Goal: Task Accomplishment & Management: Complete application form

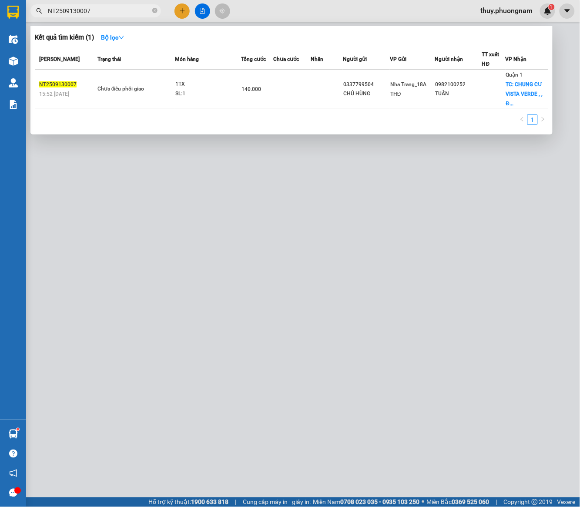
drag, startPoint x: 45, startPoint y: 0, endPoint x: 60, endPoint y: 2, distance: 14.9
click at [25, 0] on html "Kết quả tìm kiếm ( 1 ) Bộ lọc Mã ĐH Trạng thái Món hàng Tổng cước Chưa cước Nhã…" at bounding box center [290, 253] width 580 height 507
click at [105, 10] on input "NT2509130007" at bounding box center [99, 11] width 103 height 10
drag, startPoint x: 114, startPoint y: 12, endPoint x: -6, endPoint y: -12, distance: 122.3
click at [0, 0] on html "Kết quả tìm kiếm ( 1 ) Bộ lọc Mã ĐH Trạng thái Món hàng Tổng cước Chưa cước Nhã…" at bounding box center [290, 253] width 580 height 507
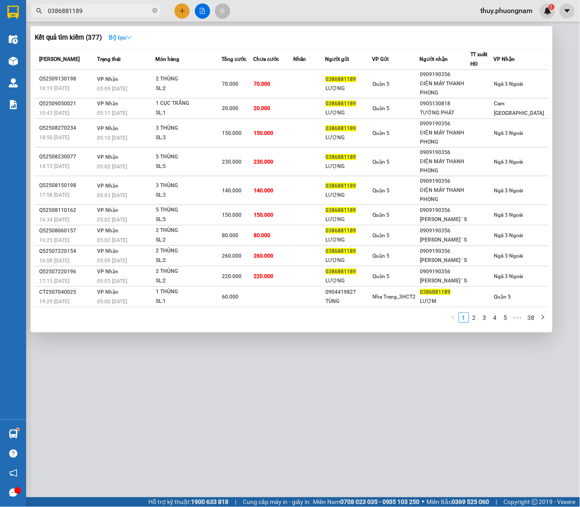
type input "0386881189"
click at [131, 37] on icon "down" at bounding box center [129, 37] width 6 height 6
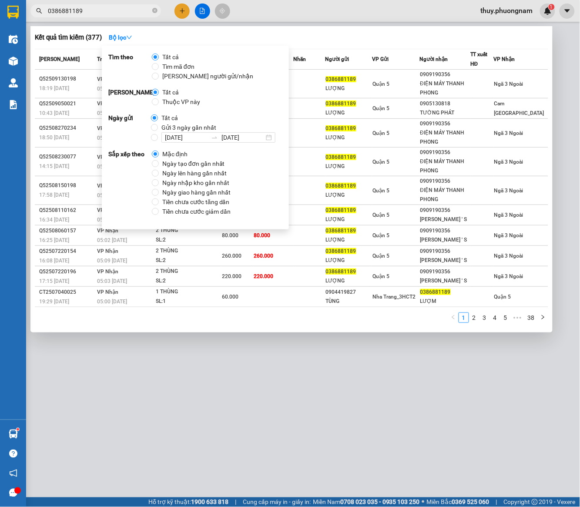
click at [158, 137] on span "[DATE] [DATE]" at bounding box center [218, 137] width 121 height 10
click at [157, 137] on input "[DATE] [DATE]" at bounding box center [154, 137] width 7 height 7
radio input "true"
radio input "false"
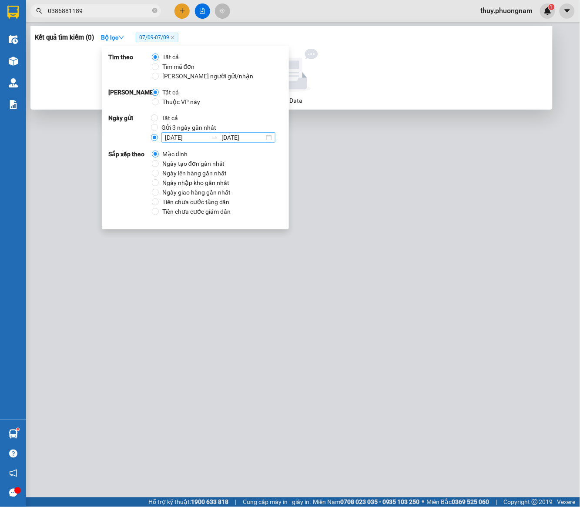
click at [181, 140] on input "[DATE]" at bounding box center [186, 138] width 43 height 10
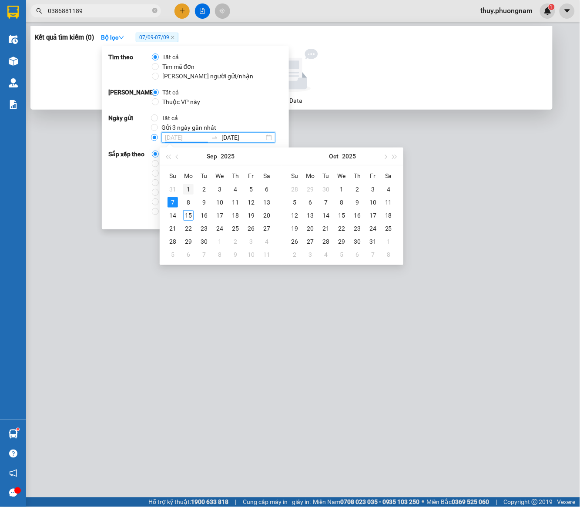
type input "[DATE]"
click at [190, 188] on div "1" at bounding box center [188, 189] width 10 height 10
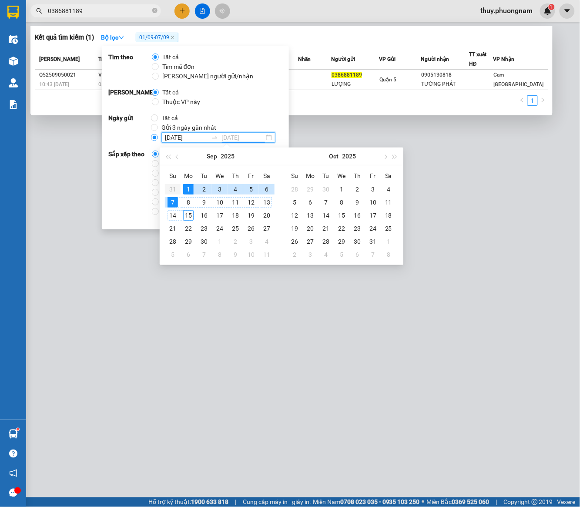
type input "[DATE]"
click at [188, 211] on div "15" at bounding box center [188, 215] width 10 height 10
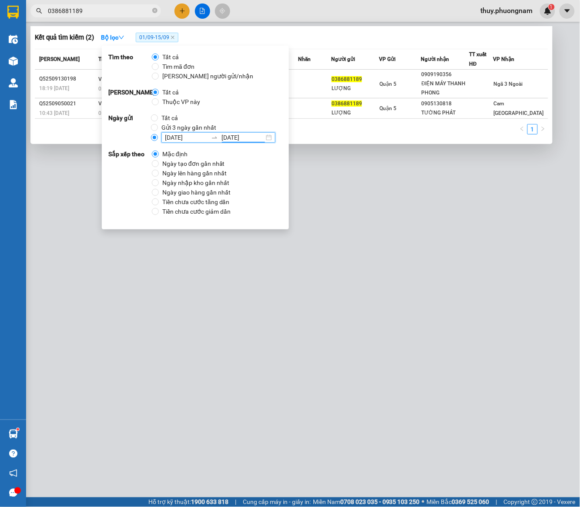
click at [349, 132] on div "1" at bounding box center [291, 132] width 513 height 16
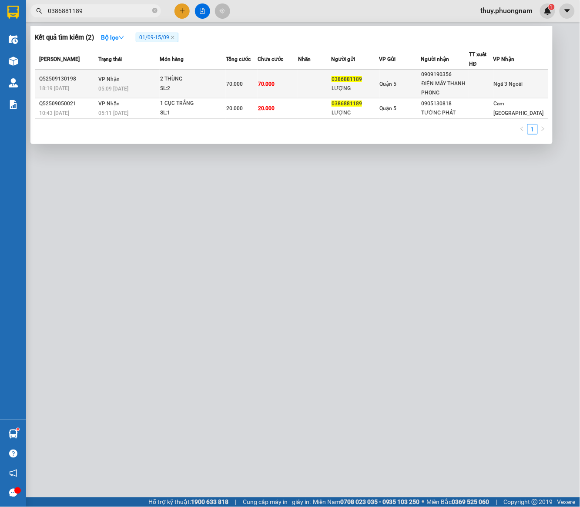
click at [74, 77] on div "Q52509130198" at bounding box center [67, 78] width 57 height 9
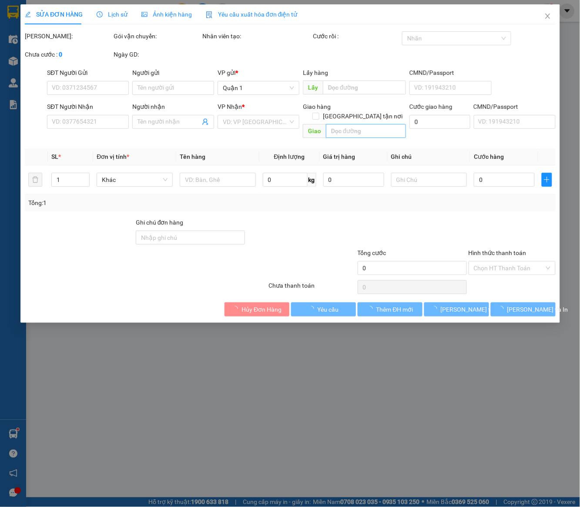
type input "0386881189"
type input "LƯỢNG"
type input "0909190356"
type input "ĐIỆN MÁY THANH PHONG"
type input "70.000"
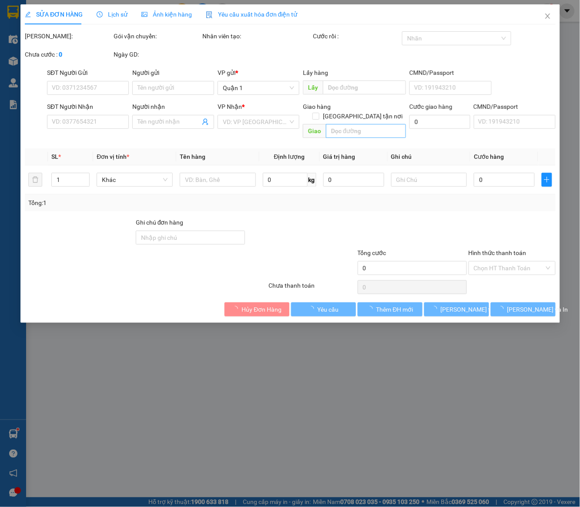
type input "70.000"
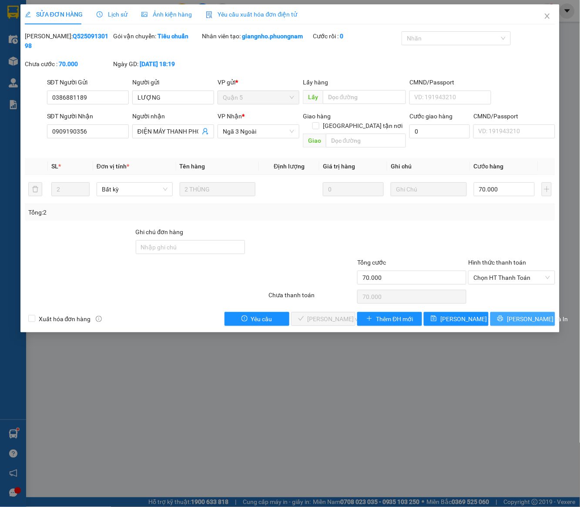
click at [521, 314] on span "[PERSON_NAME] và In" at bounding box center [537, 319] width 61 height 10
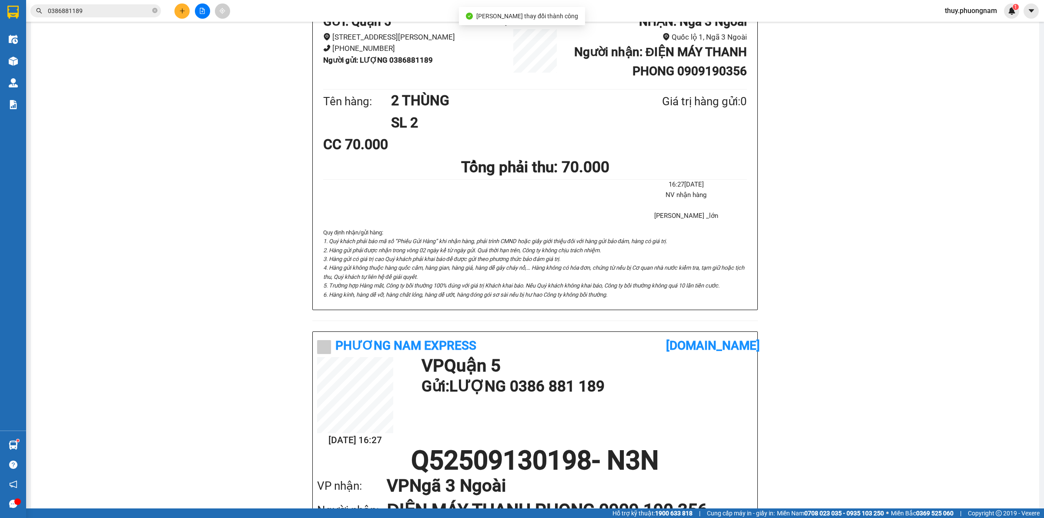
scroll to position [260, 0]
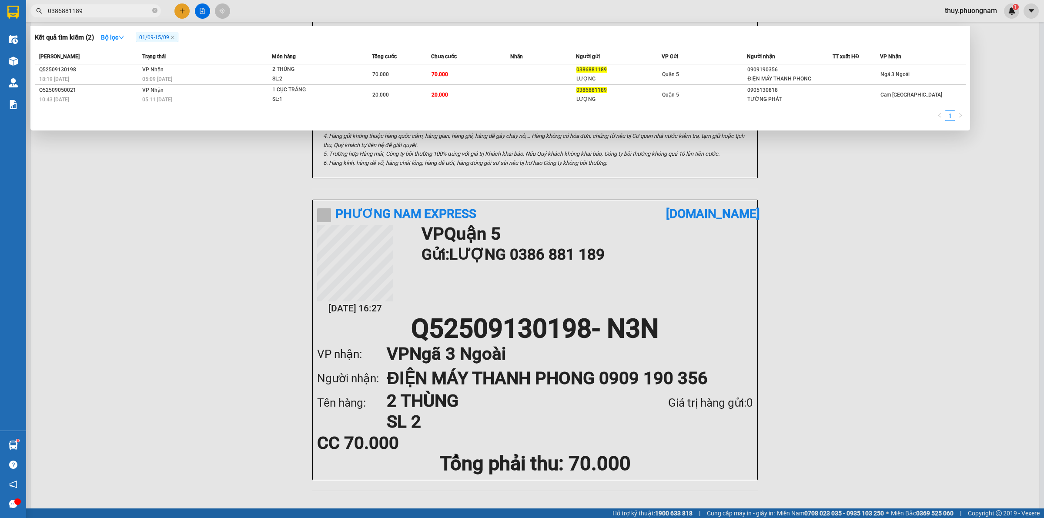
click at [97, 11] on input "0386881189" at bounding box center [99, 11] width 103 height 10
